Goal: Book appointment/travel/reservation

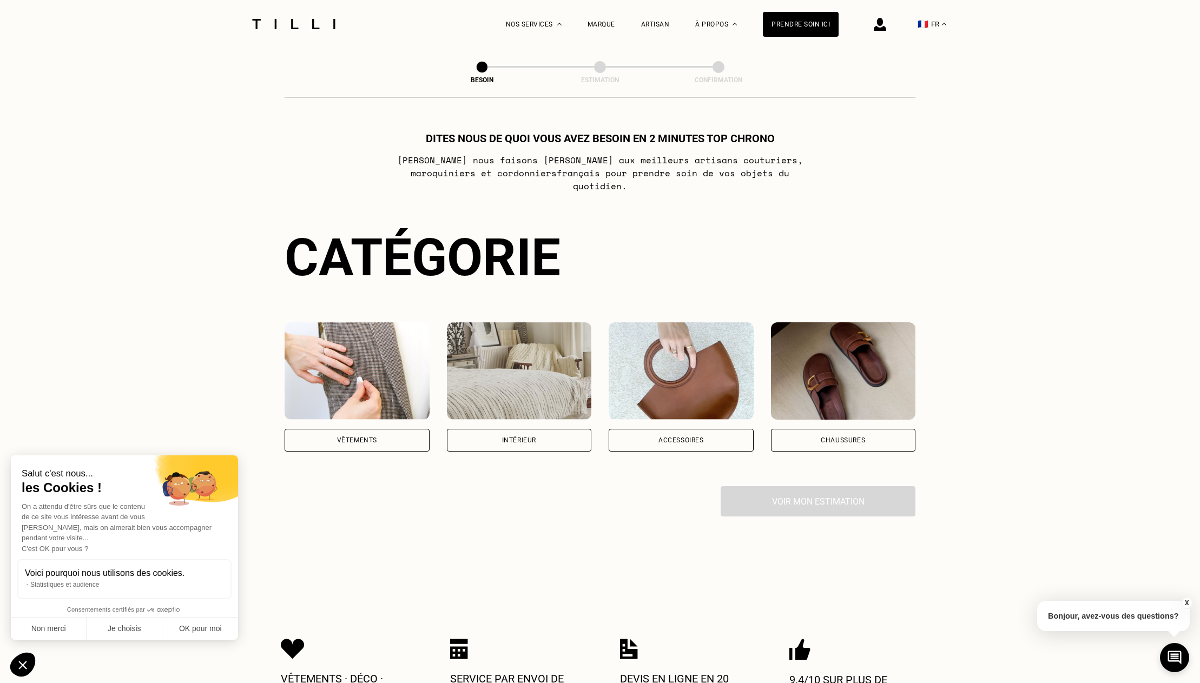
click at [513, 437] on div "Intérieur" at bounding box center [519, 440] width 34 height 6
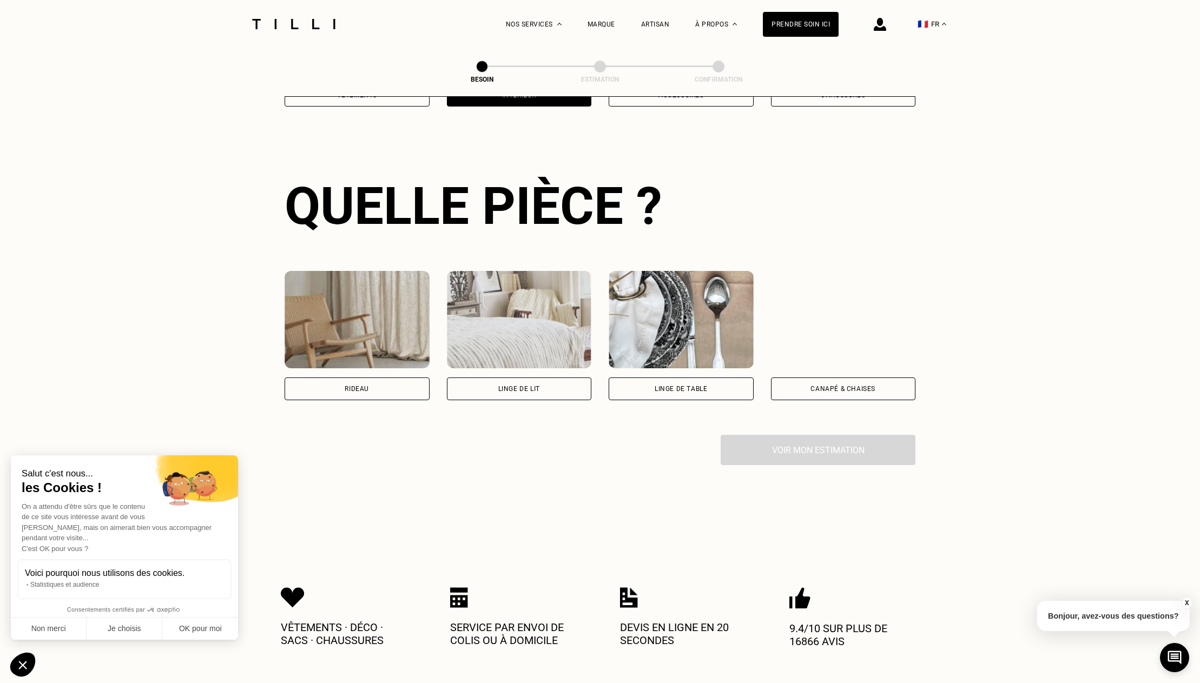
scroll to position [352, 0]
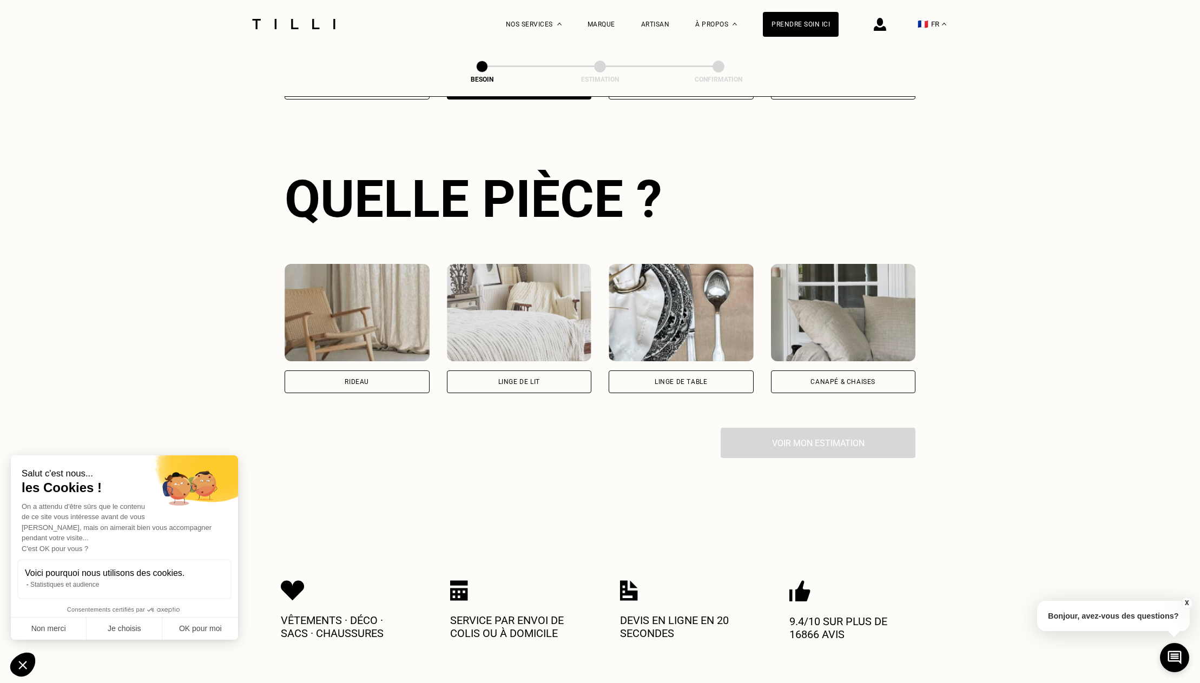
click at [326, 370] on div "Rideau" at bounding box center [356, 381] width 145 height 23
select select "FR"
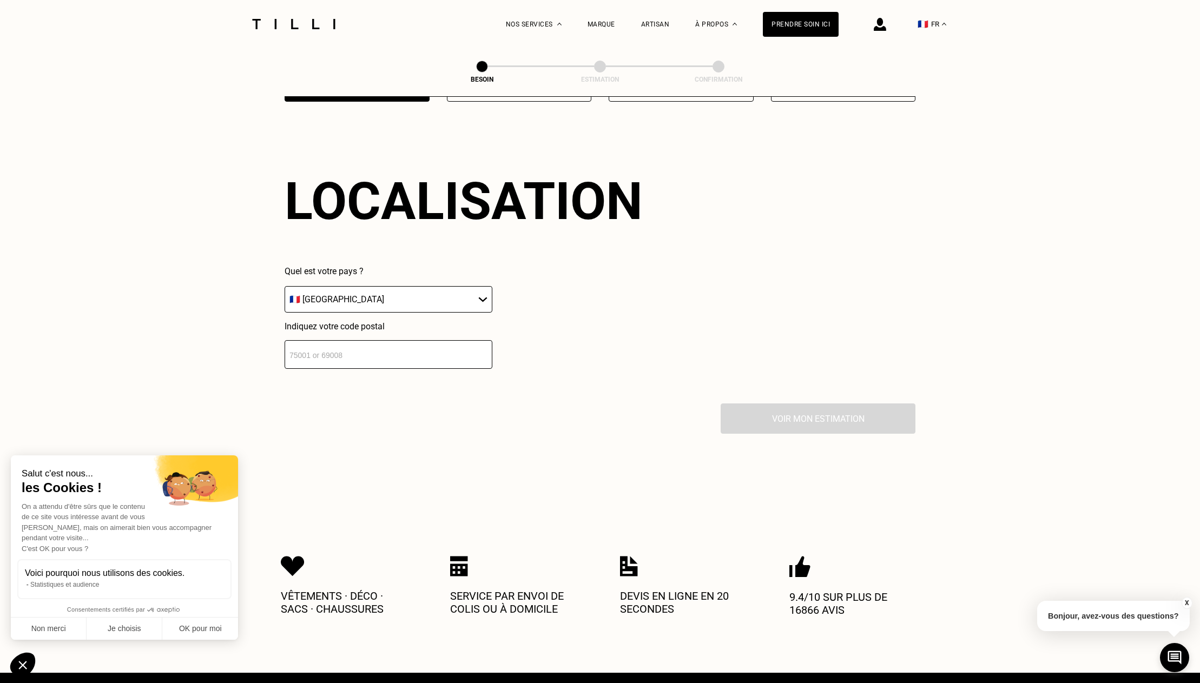
scroll to position [646, 0]
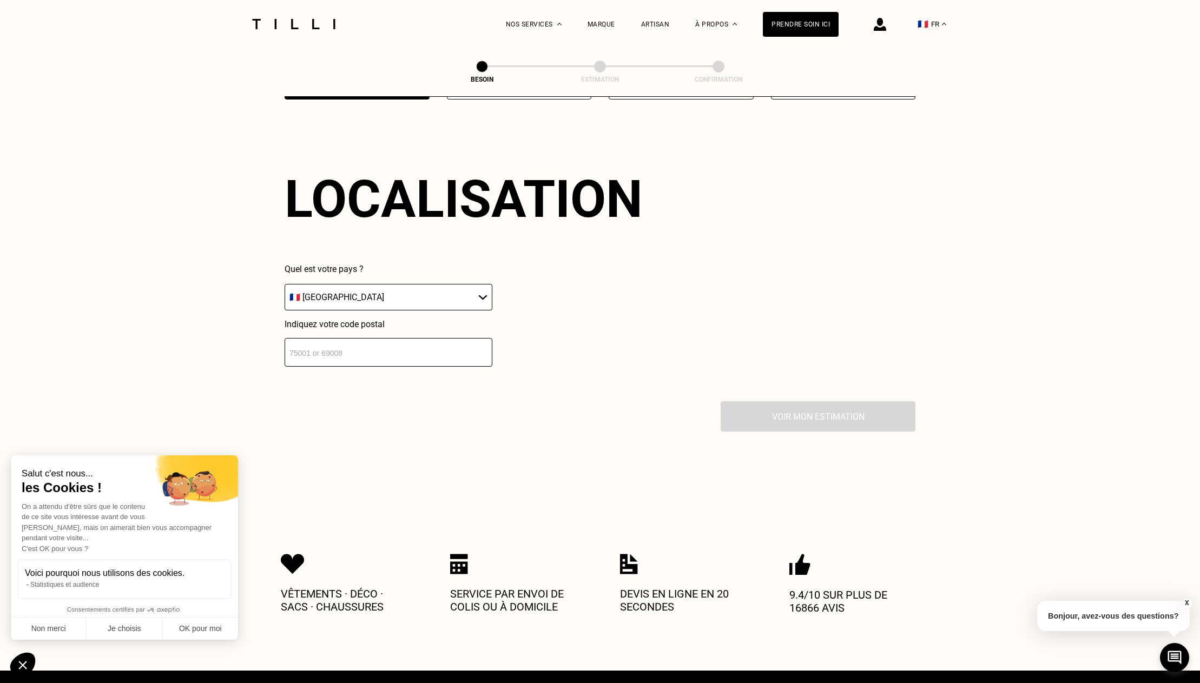
click at [335, 345] on input "number" at bounding box center [388, 352] width 208 height 29
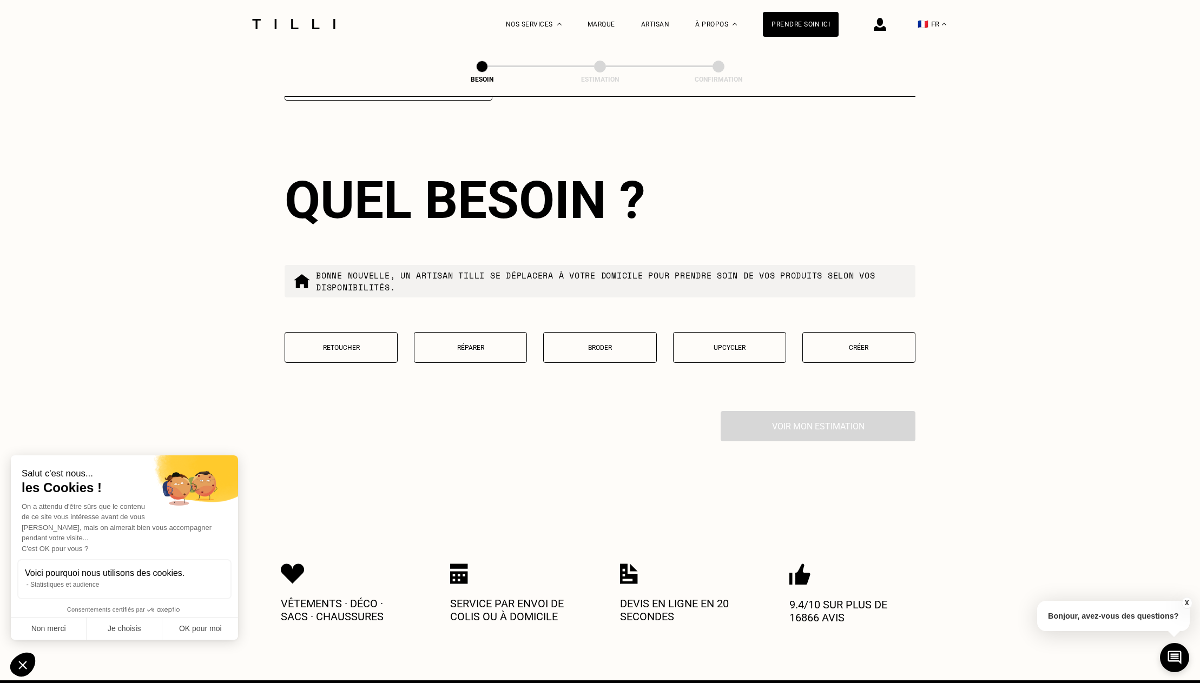
scroll to position [913, 0]
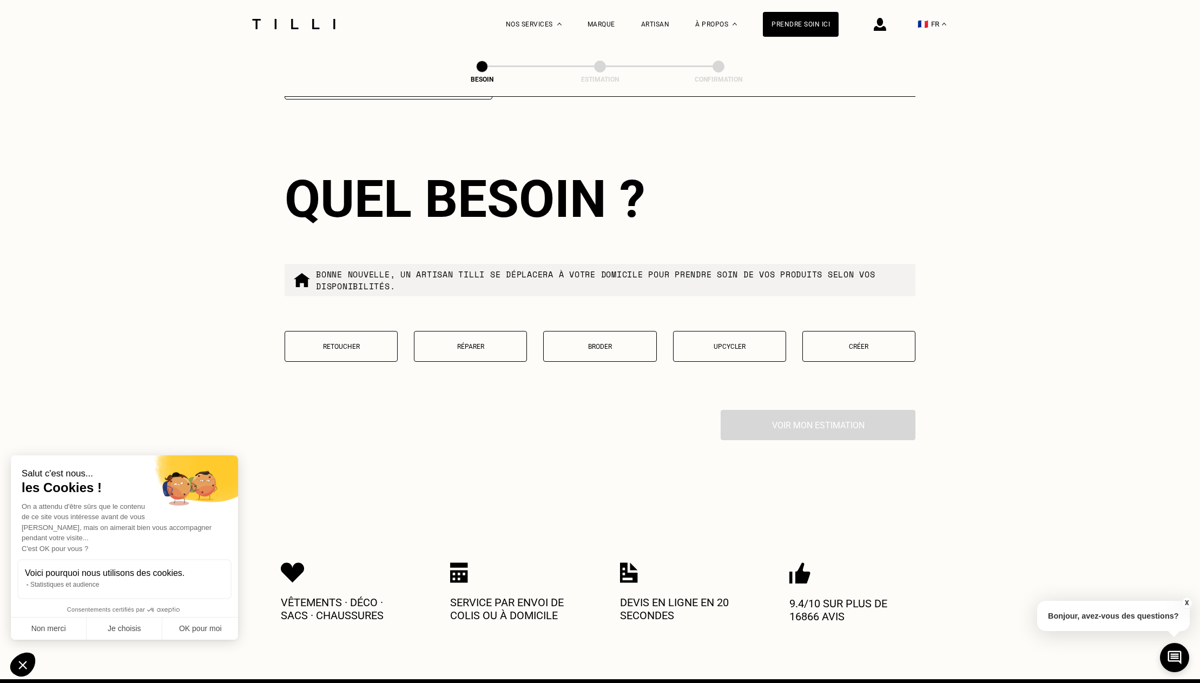
type input "59110"
click at [842, 346] on button "Créer" at bounding box center [858, 346] width 113 height 31
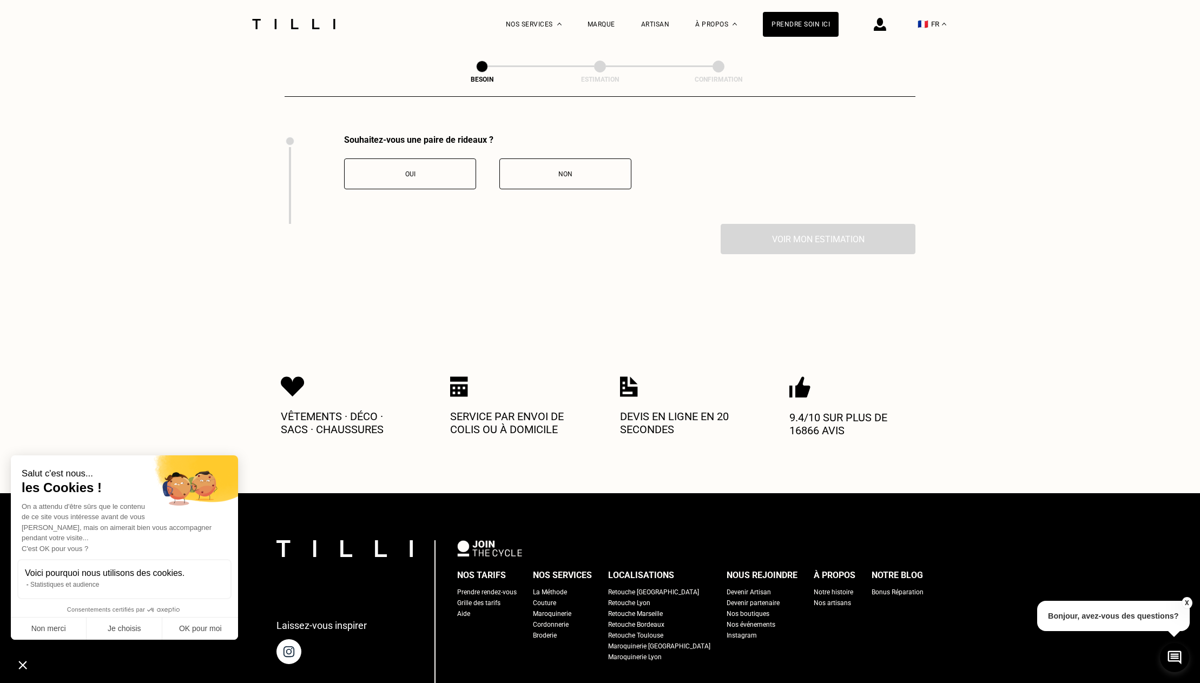
scroll to position [1190, 0]
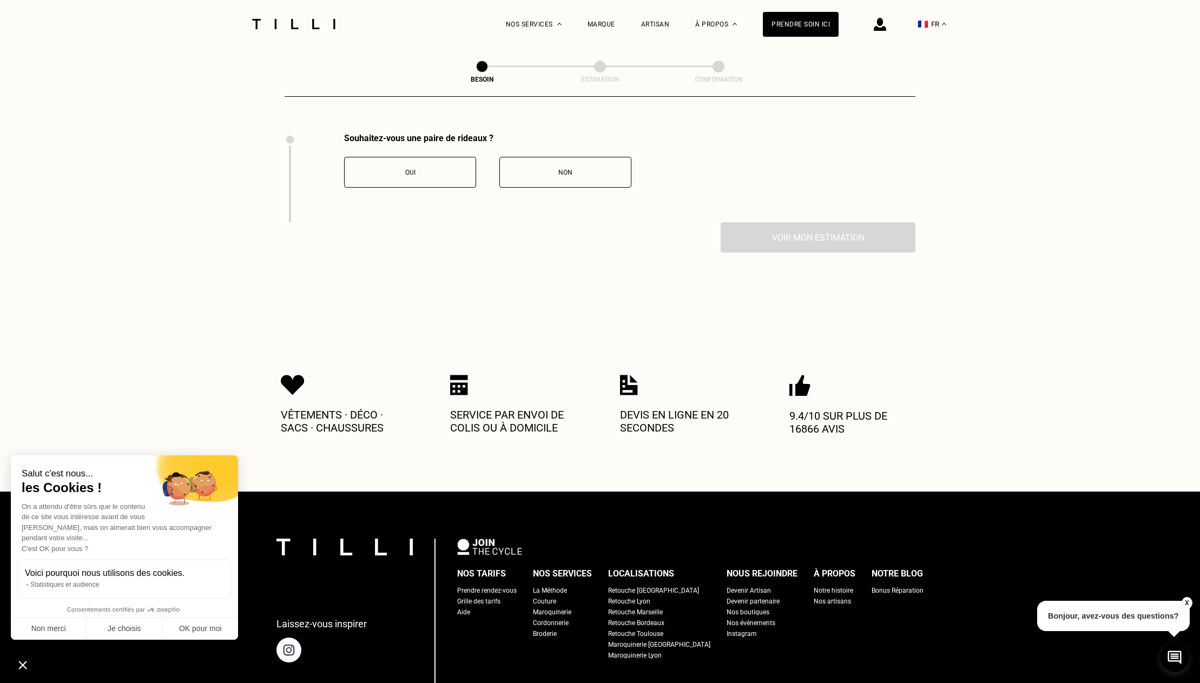
click at [418, 169] on button "Oui" at bounding box center [410, 172] width 132 height 31
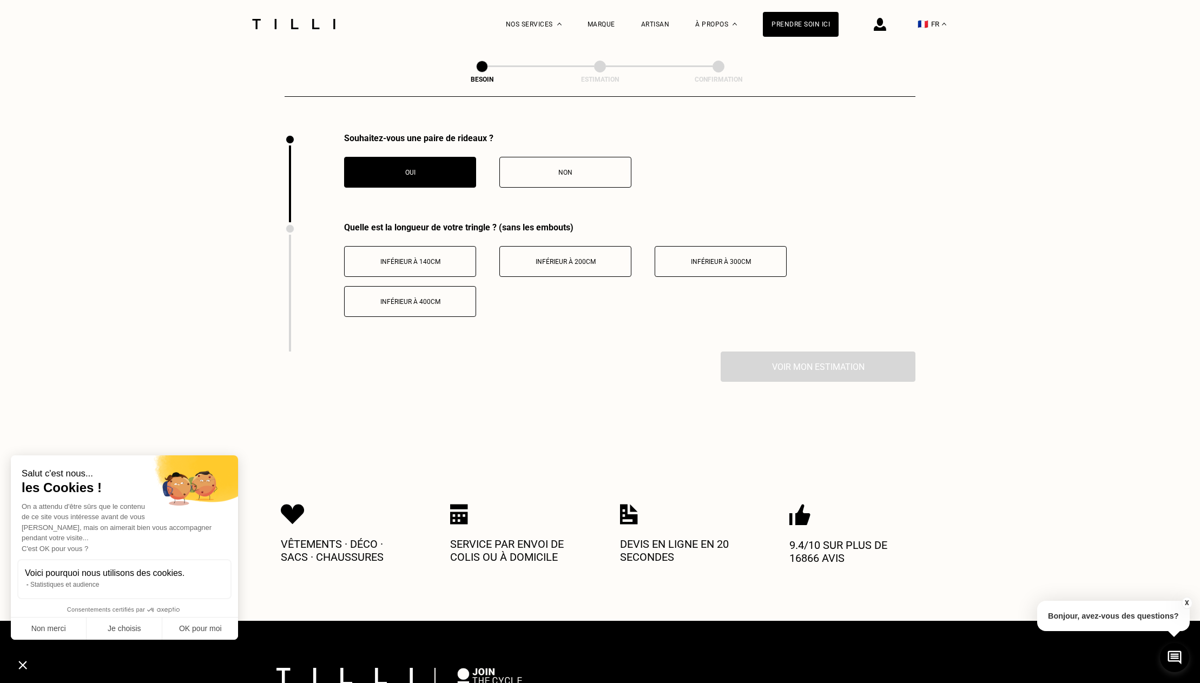
click at [416, 298] on span "Inférieur à 400cm" at bounding box center [410, 302] width 60 height 8
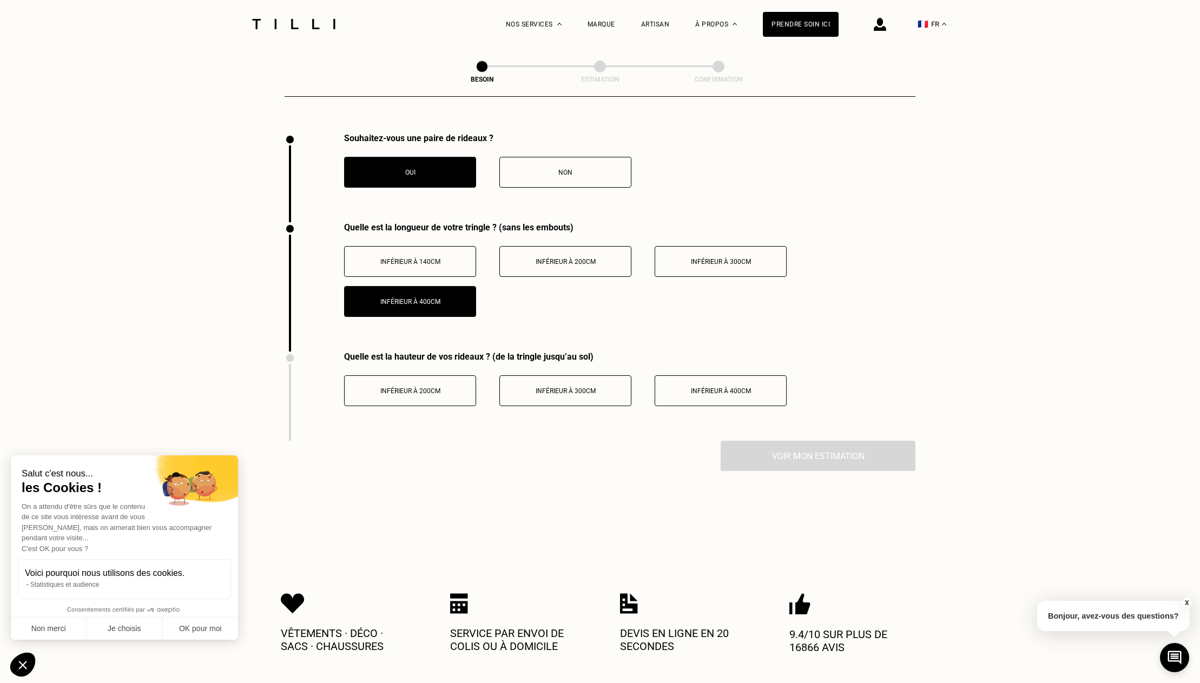
click at [723, 387] on span "Inférieur à 400cm" at bounding box center [721, 391] width 60 height 8
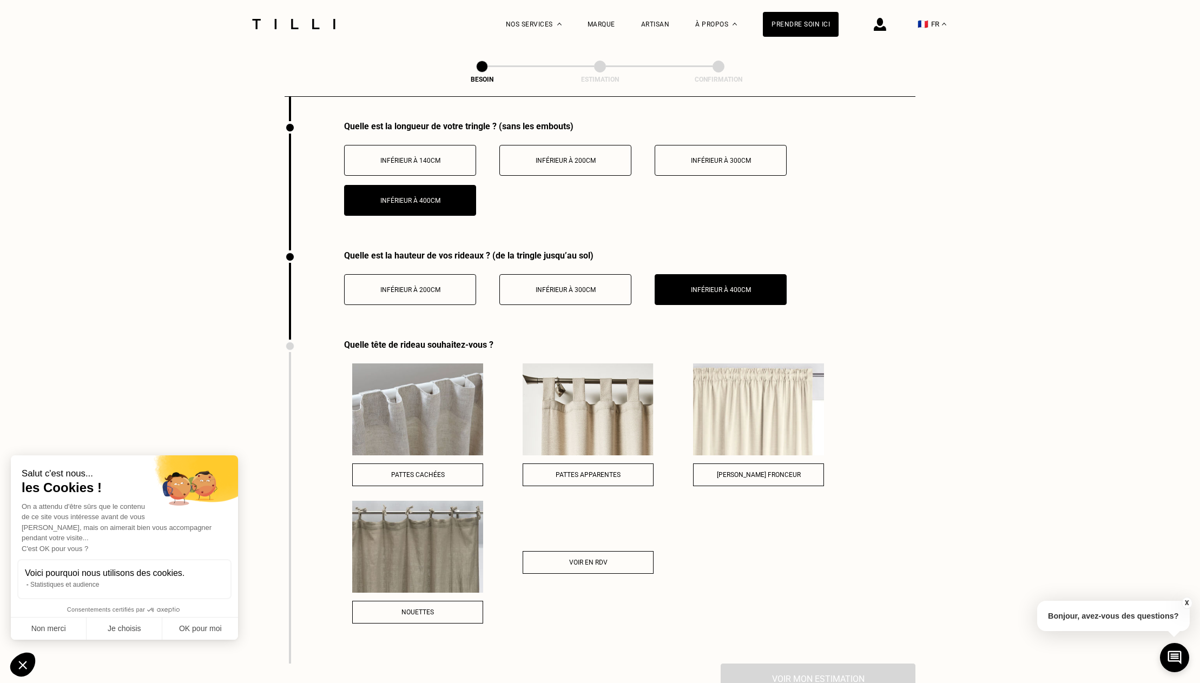
scroll to position [1372, 0]
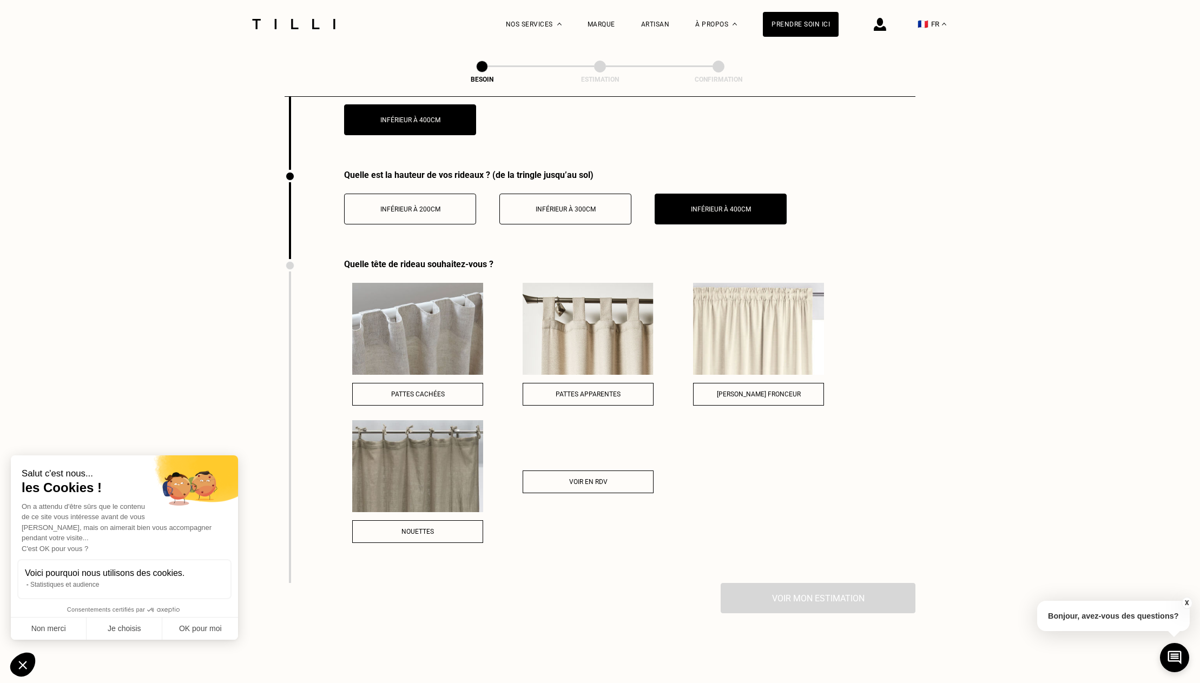
click at [585, 478] on span "Voir en RDV" at bounding box center [588, 482] width 38 height 8
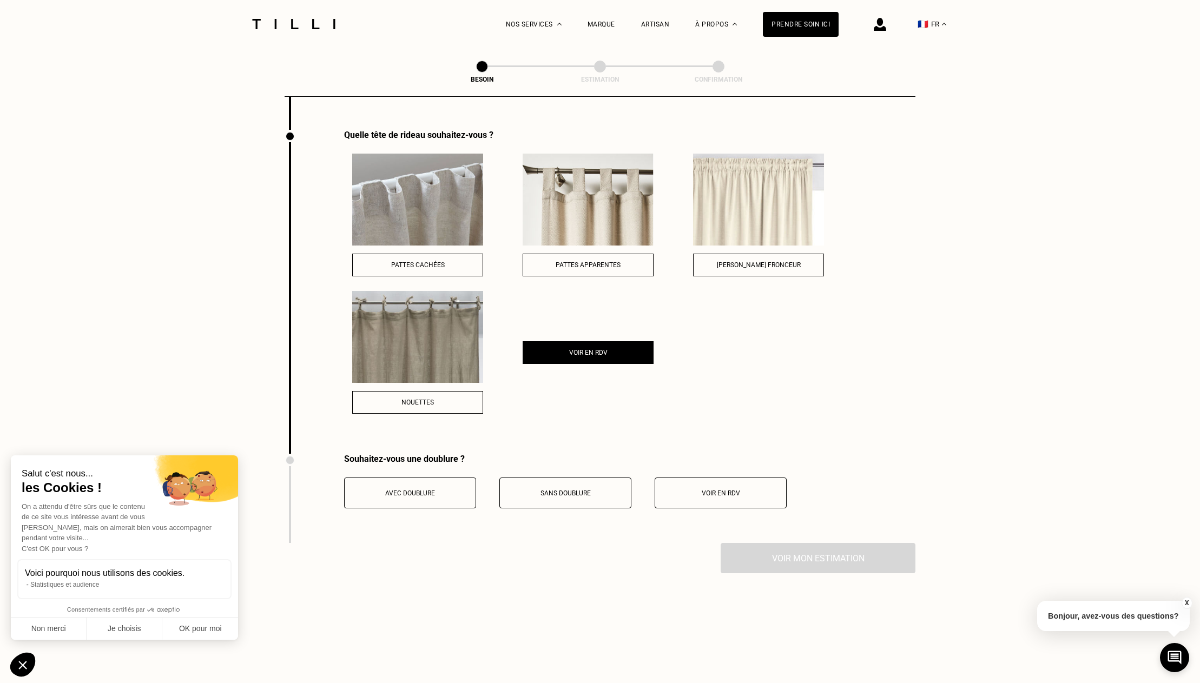
scroll to position [1536, 0]
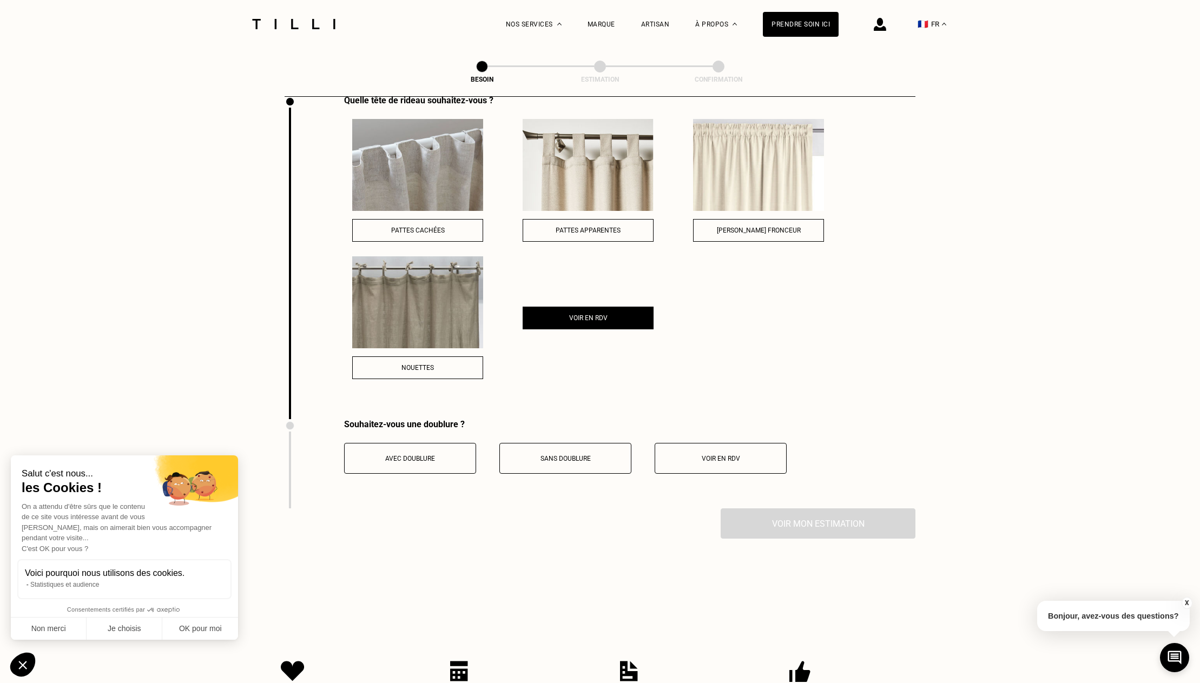
click at [558, 455] on span "Sans doublure" at bounding box center [565, 459] width 50 height 8
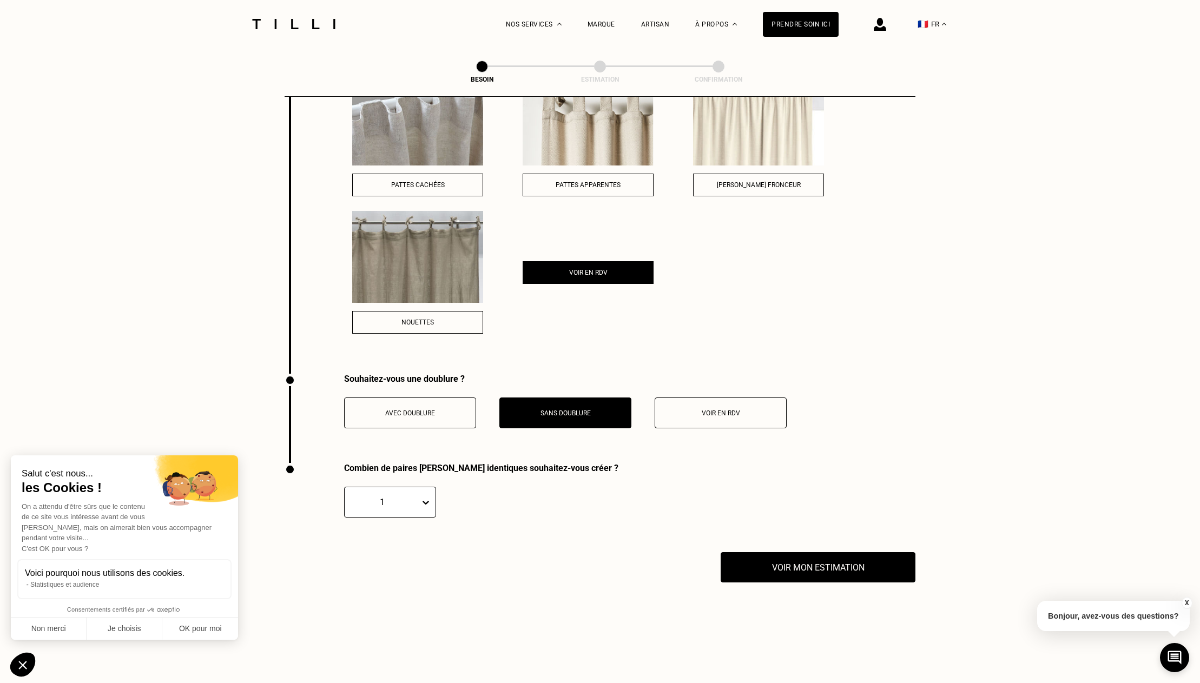
scroll to position [1585, 0]
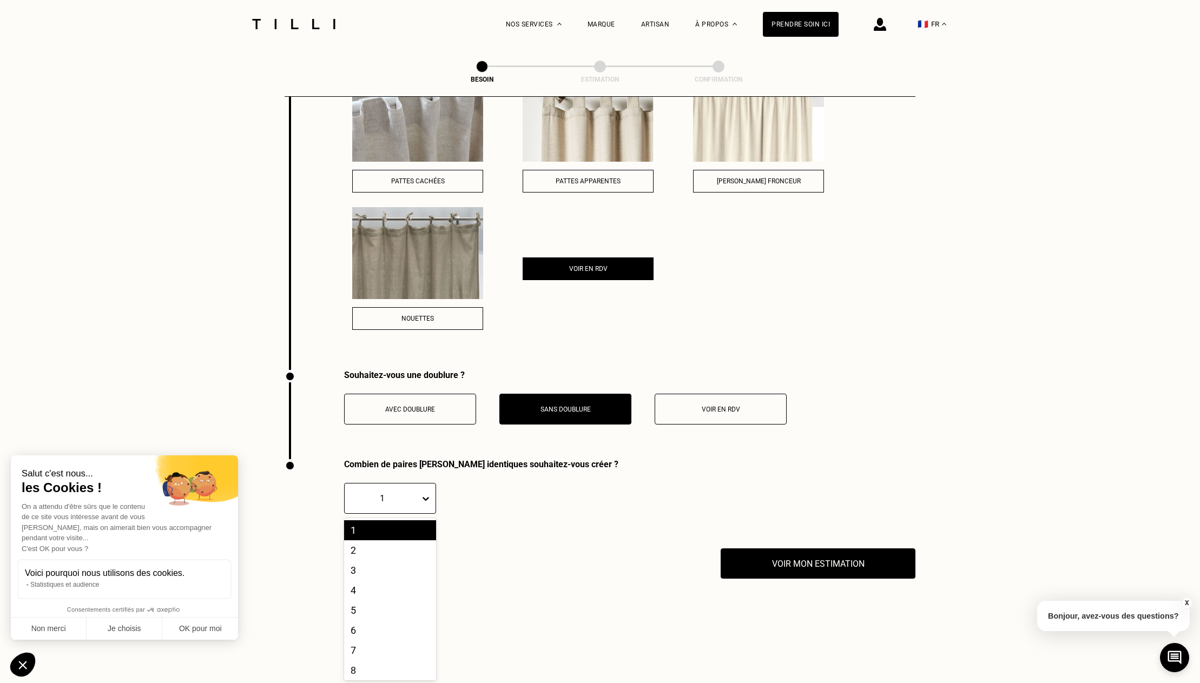
click at [413, 492] on div at bounding box center [382, 498] width 64 height 12
click at [354, 540] on div "2" at bounding box center [390, 550] width 92 height 20
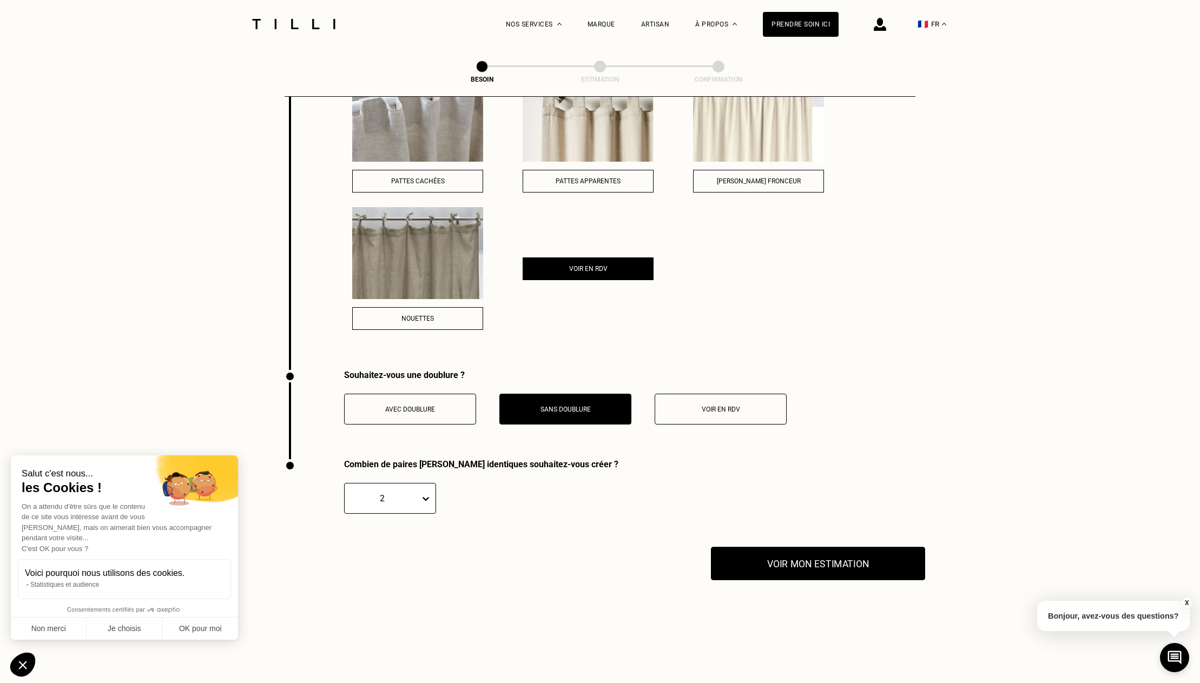
click at [822, 548] on button "Voir mon estimation" at bounding box center [818, 564] width 214 height 34
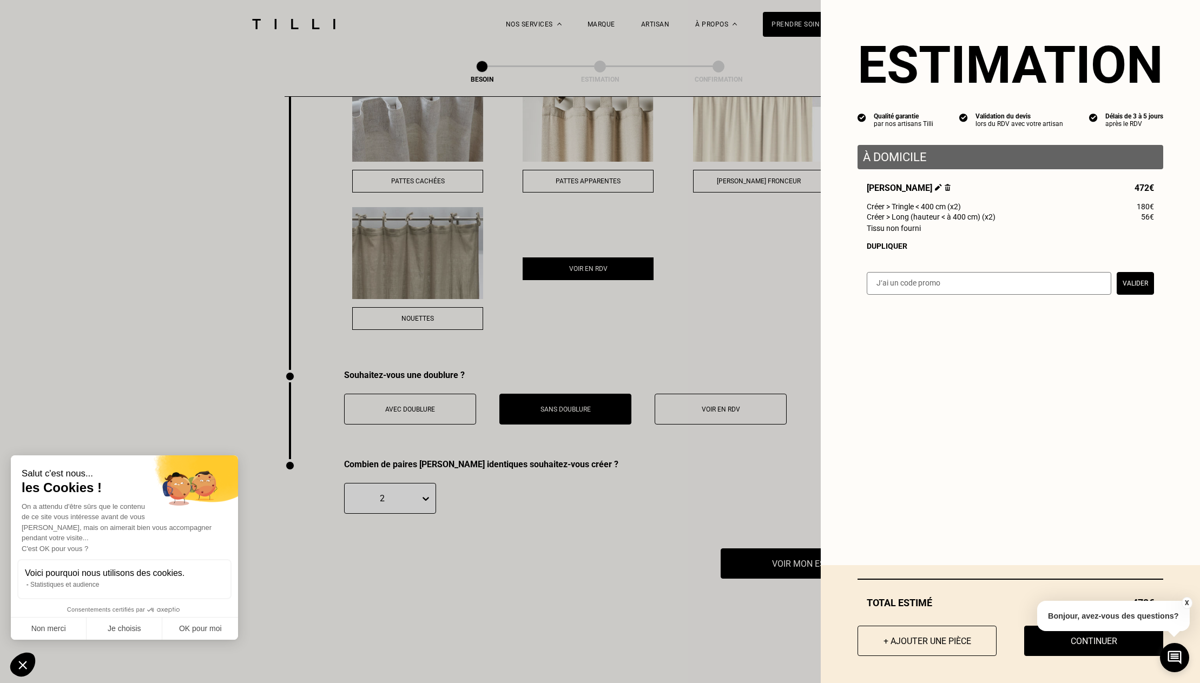
click at [1185, 600] on button "X" at bounding box center [1186, 603] width 11 height 12
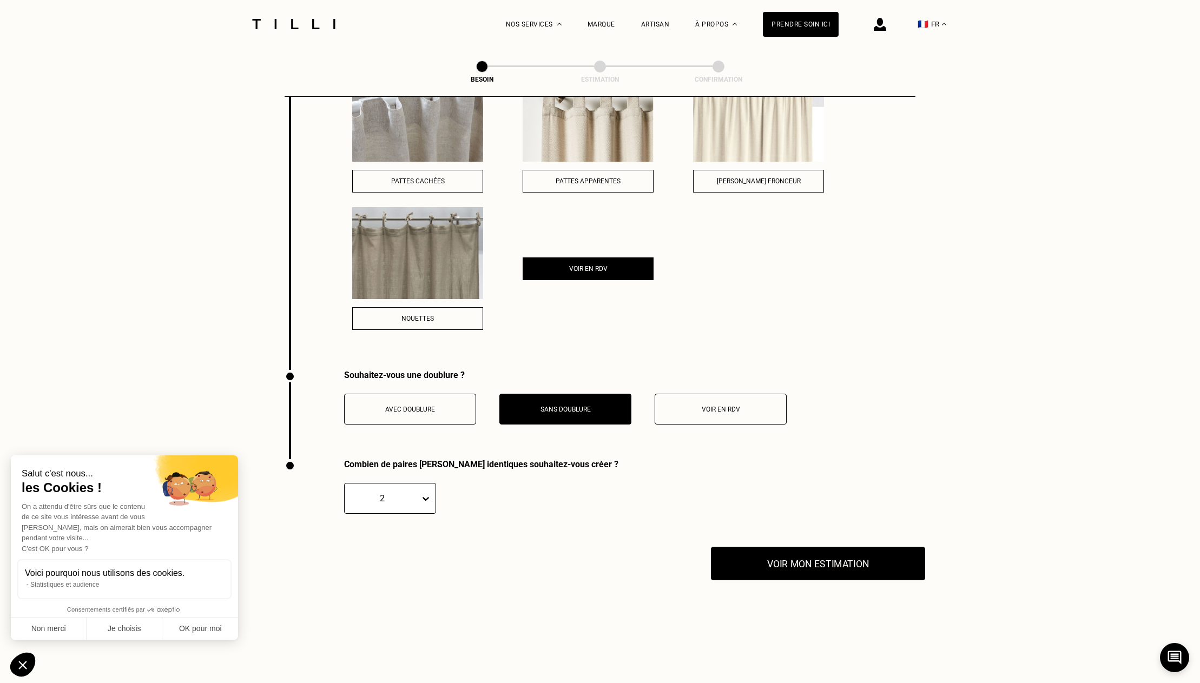
click at [869, 553] on button "Voir mon estimation" at bounding box center [818, 564] width 214 height 34
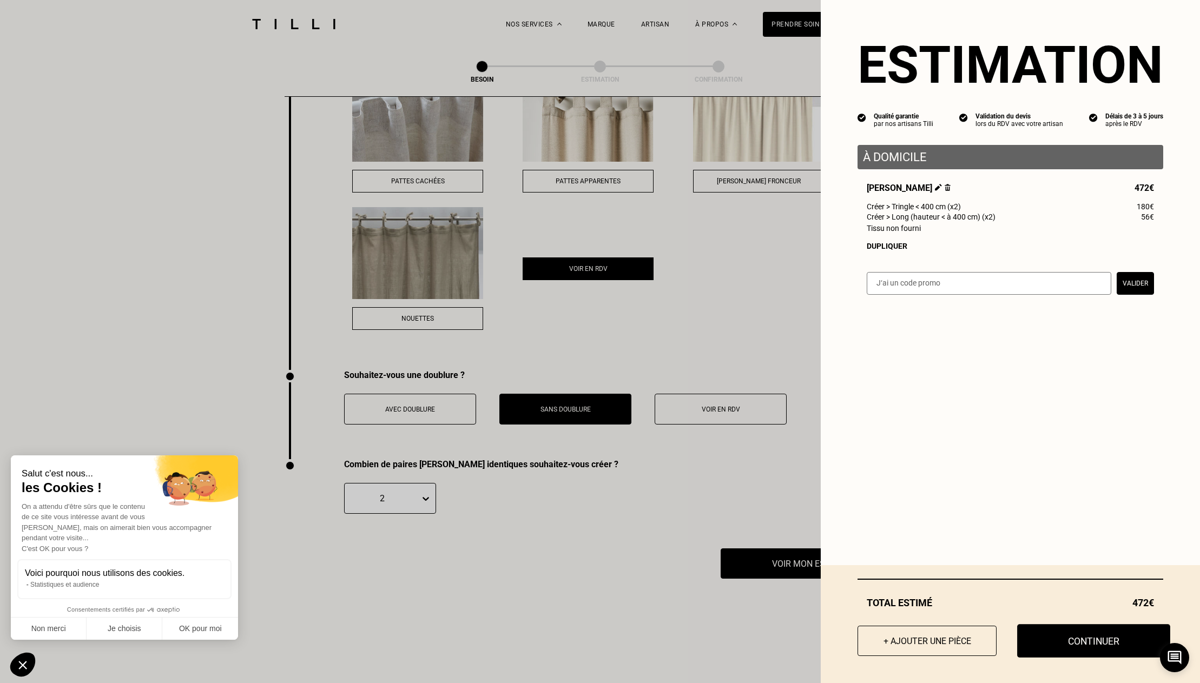
click at [1081, 648] on button "Continuer" at bounding box center [1093, 641] width 153 height 34
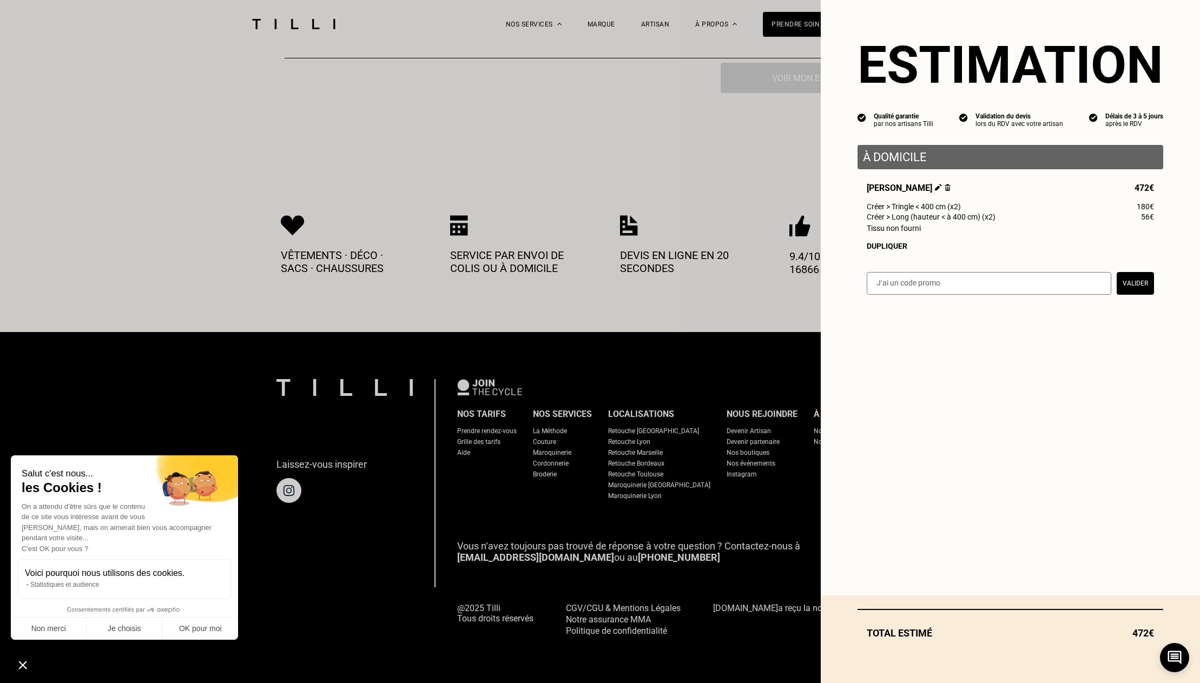
scroll to position [410, 0]
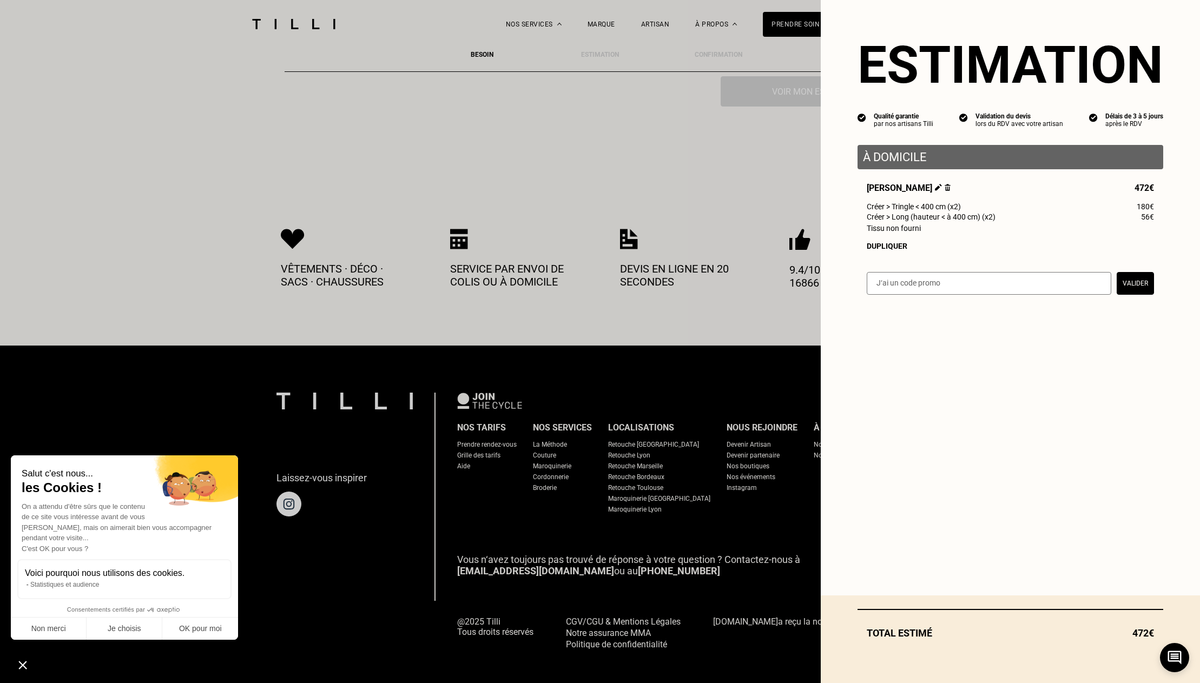
select select "FR"
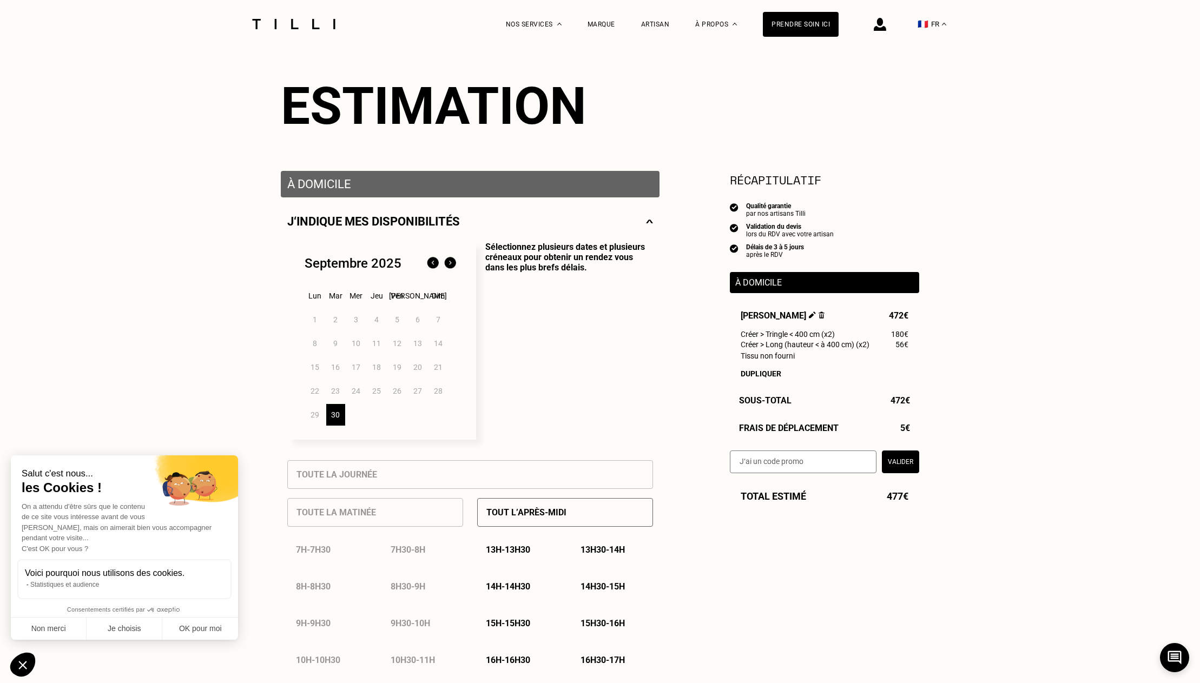
scroll to position [169, 0]
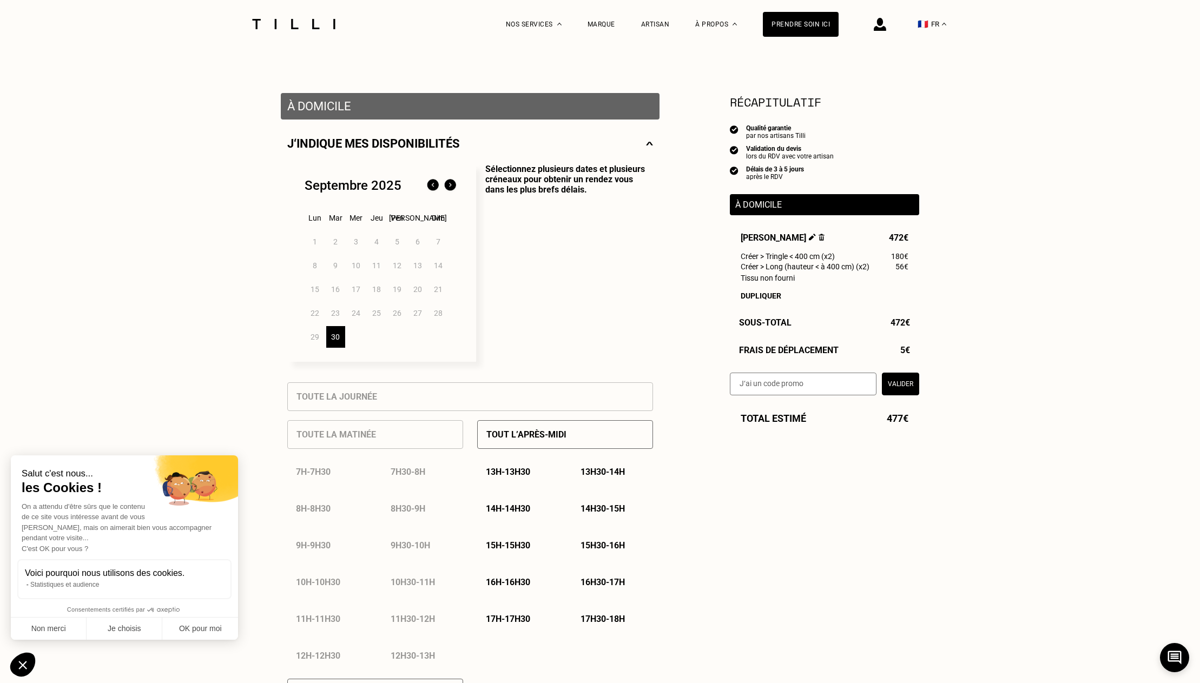
click at [451, 184] on img at bounding box center [449, 185] width 17 height 17
click at [356, 242] on div "1" at bounding box center [356, 242] width 19 height 22
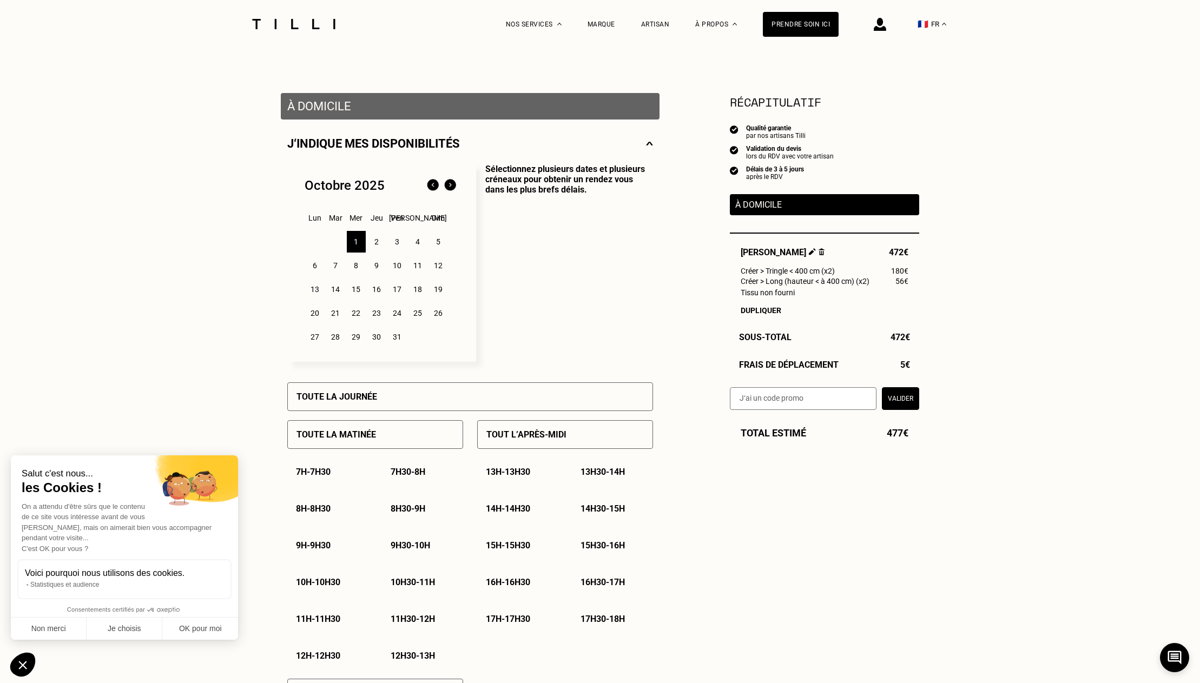
click at [509, 436] on p "Tout l’après-midi" at bounding box center [526, 434] width 80 height 10
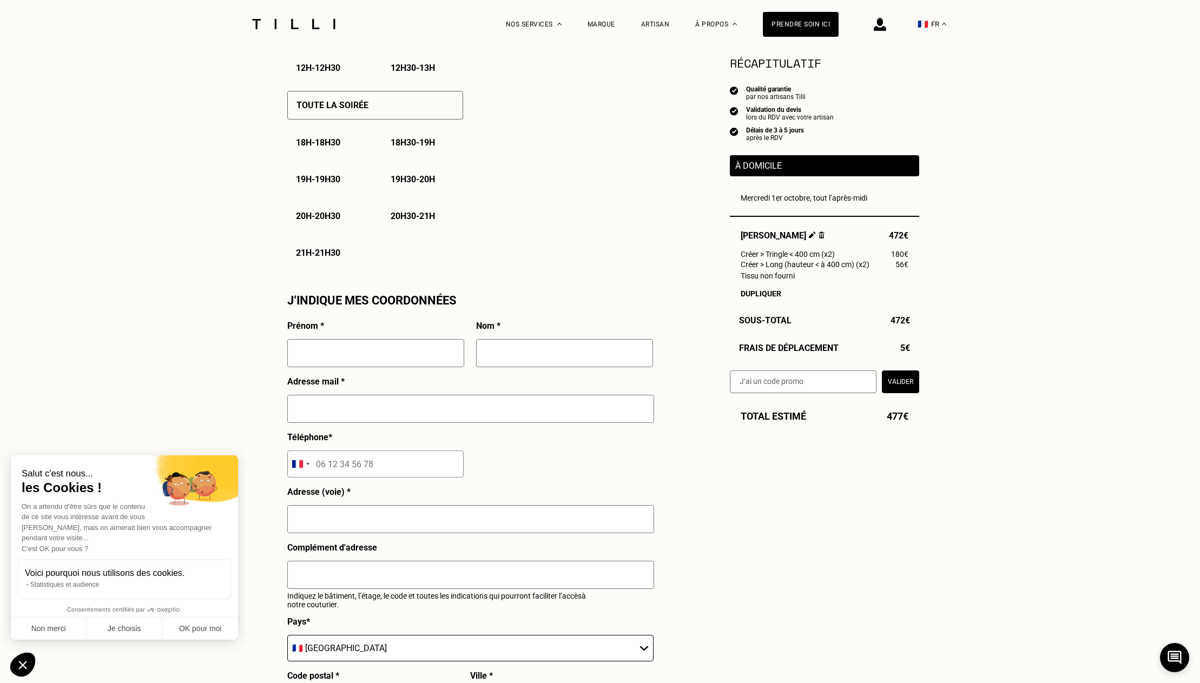
scroll to position [758, 0]
click at [903, 386] on button "Valider" at bounding box center [900, 381] width 37 height 23
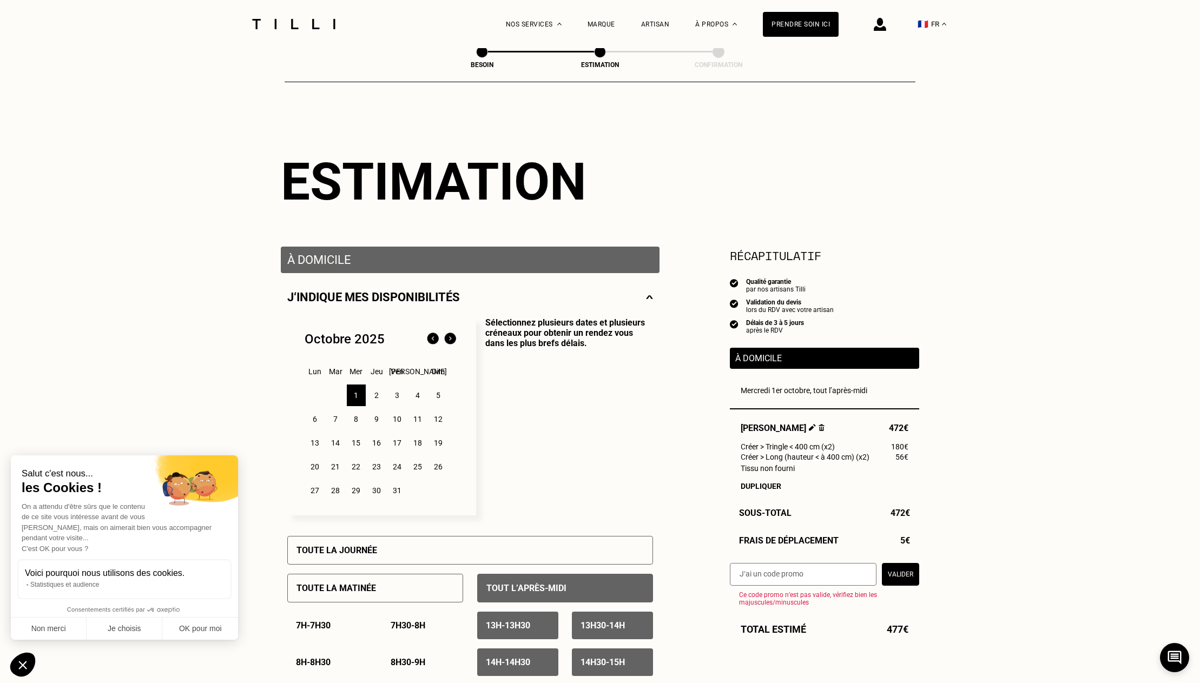
scroll to position [0, 0]
